Goal: Information Seeking & Learning: Stay updated

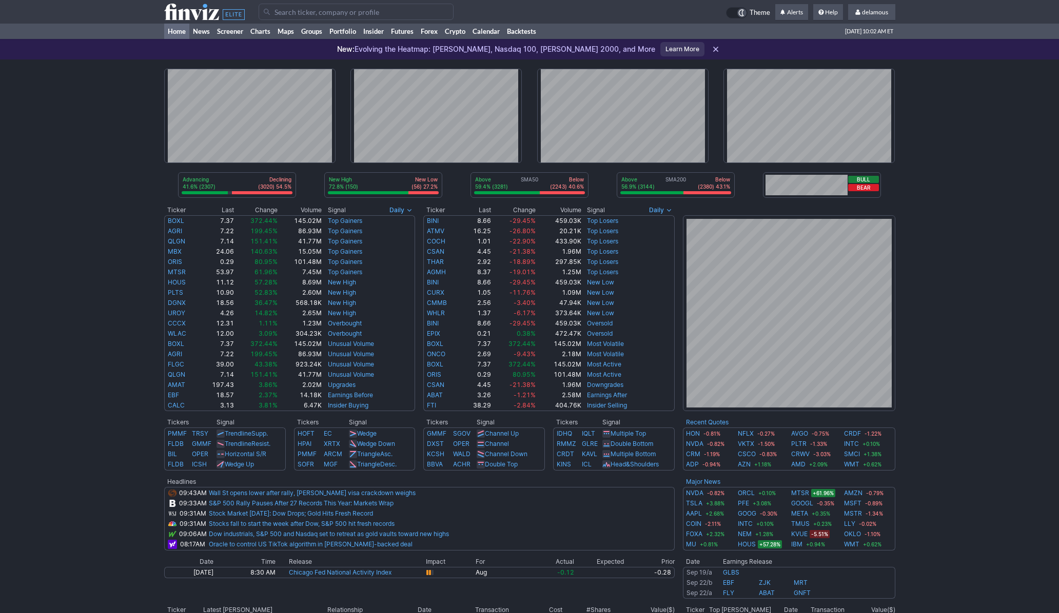
click at [122, 82] on div "Advancing 41.6% (2307) Declining (3020) 54.5% New High 72.8% (150) New Low (56)…" at bounding box center [529, 414] width 1059 height 711
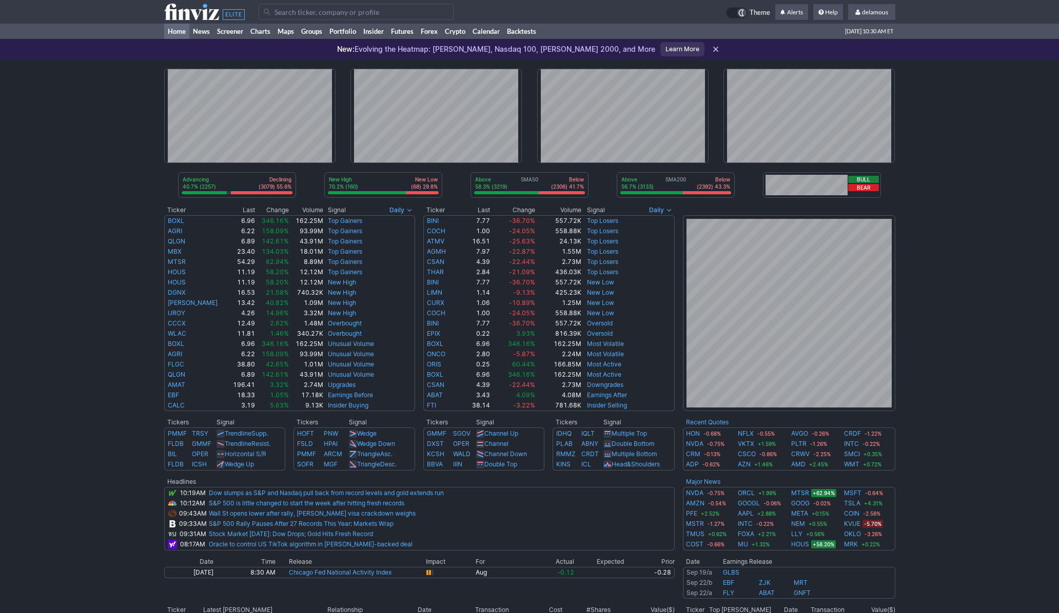
click at [81, 126] on div "Advancing 40.7% (2257) Declining (3079) 55.6% New High 70.2% (160) New Low (68)…" at bounding box center [529, 414] width 1059 height 711
click at [131, 84] on div "Advancing 40.7% (2257) Declining (3079) 55.6% New High 70.2% (160) New Low (68)…" at bounding box center [529, 414] width 1059 height 711
drag, startPoint x: 146, startPoint y: 104, endPoint x: 118, endPoint y: 8, distance: 99.3
click at [146, 100] on div "Advancing 40.7% (2257) Declining (3079) 55.6% New High 70.2% (160) New Low (68)…" at bounding box center [529, 414] width 1059 height 711
